Goal: Task Accomplishment & Management: Complete application form

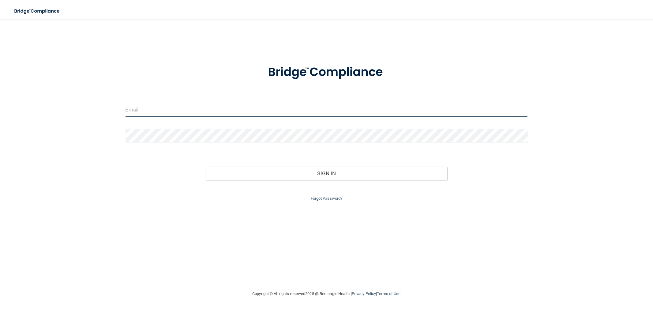
click at [138, 109] on input "email" at bounding box center [326, 110] width 402 height 14
type input "[EMAIL_ADDRESS][DOMAIN_NAME]"
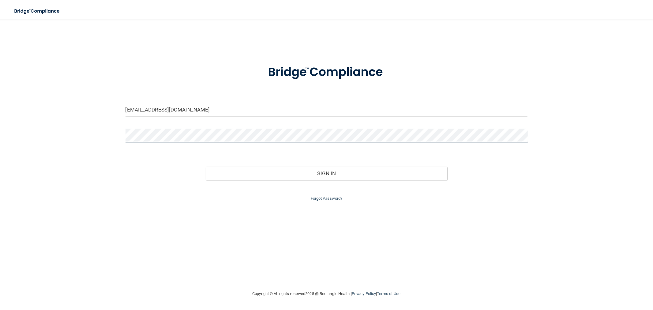
click at [206, 167] on button "Sign In" at bounding box center [326, 173] width 241 height 13
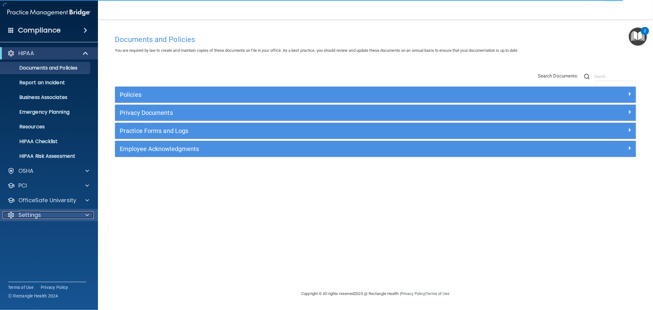
click at [39, 218] on p "Settings" at bounding box center [29, 214] width 23 height 7
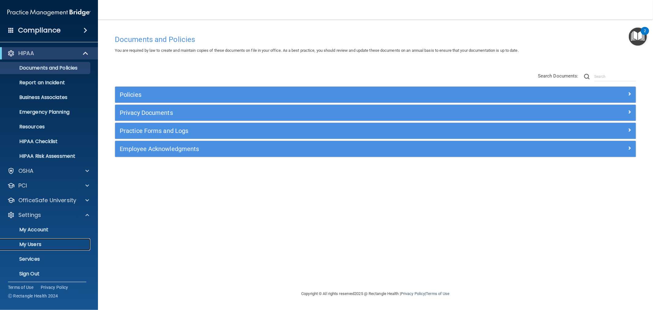
click at [36, 241] on p "My Users" at bounding box center [46, 244] width 84 height 6
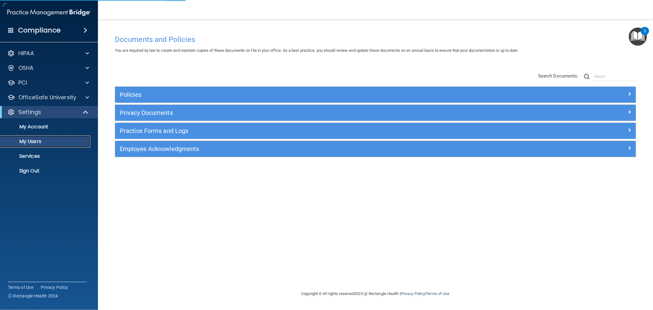
select select "20"
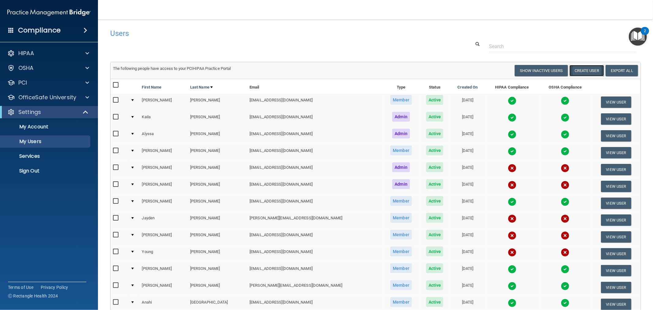
click at [578, 71] on button "Create User" at bounding box center [586, 70] width 35 height 11
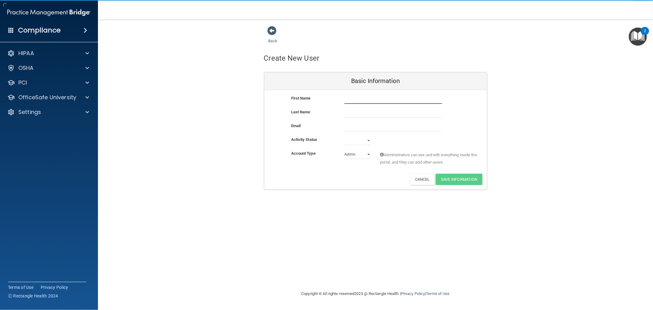
click at [381, 103] on input "text" at bounding box center [393, 99] width 98 height 9
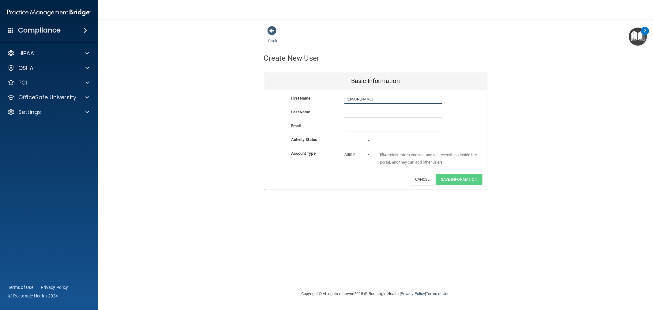
type input "[PERSON_NAME]"
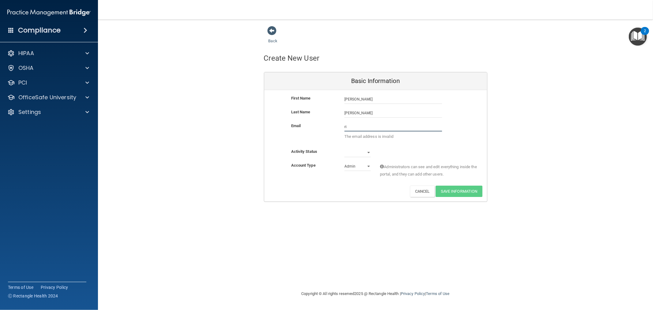
type input "r"
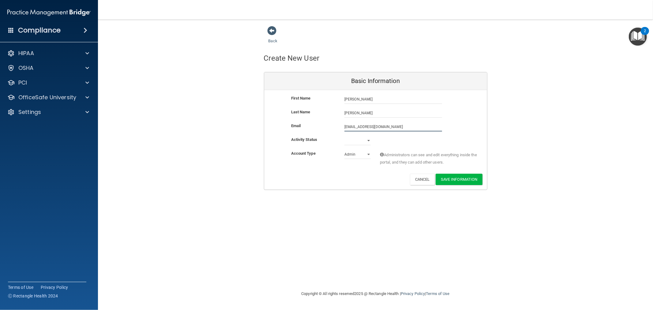
type input "[EMAIL_ADDRESS][DOMAIN_NAME]"
click at [362, 139] on select "Active Inactive" at bounding box center [357, 141] width 26 height 9
select select "active"
click at [344, 136] on select "Active Inactive" at bounding box center [357, 140] width 26 height 9
click at [359, 155] on select "Admin Member" at bounding box center [357, 154] width 26 height 9
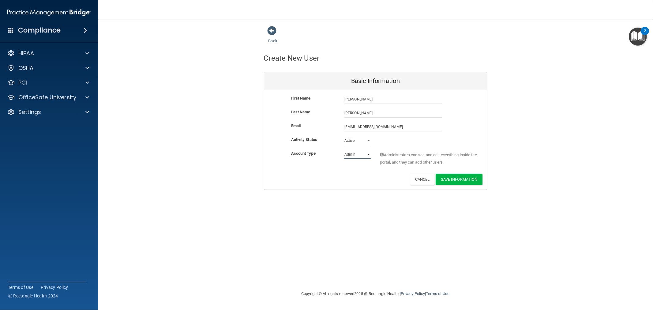
select select "practice_member"
click at [344, 150] on select "Admin Member" at bounding box center [357, 154] width 26 height 9
click at [451, 181] on button "Save Information" at bounding box center [459, 179] width 47 height 11
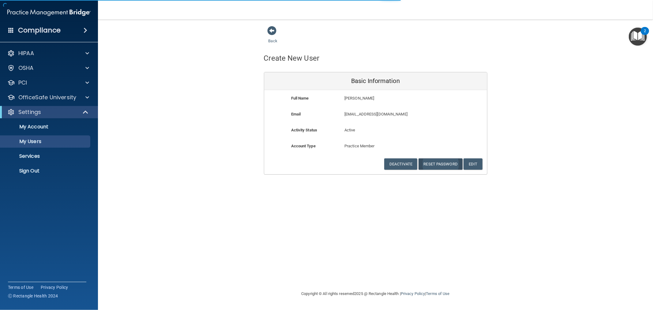
select select "20"
